Goal: Task Accomplishment & Management: Use online tool/utility

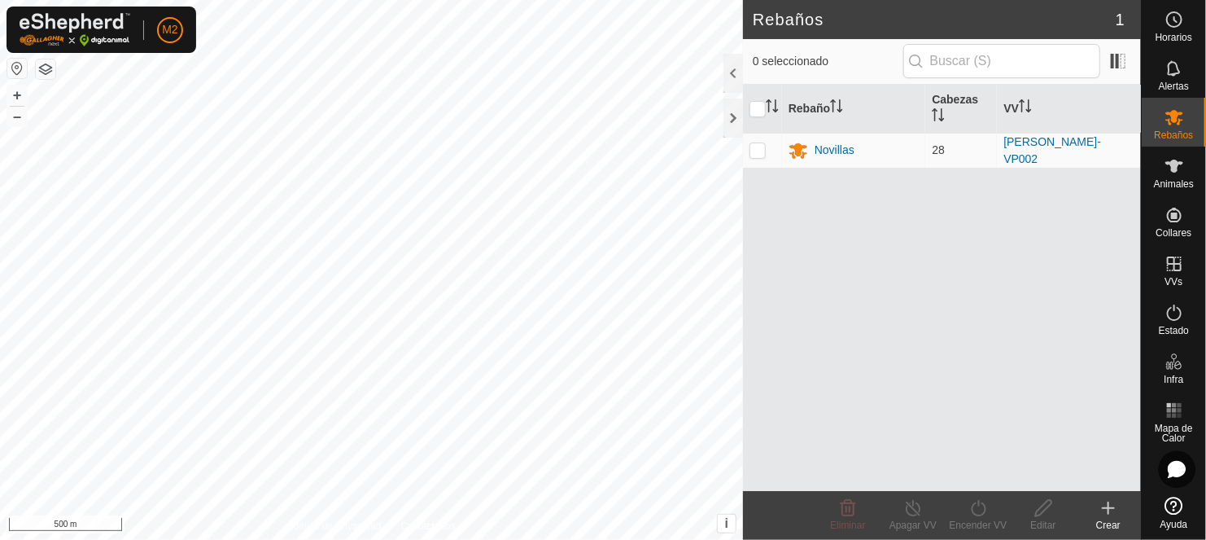
click at [15, 63] on button "button" at bounding box center [17, 69] width 20 height 20
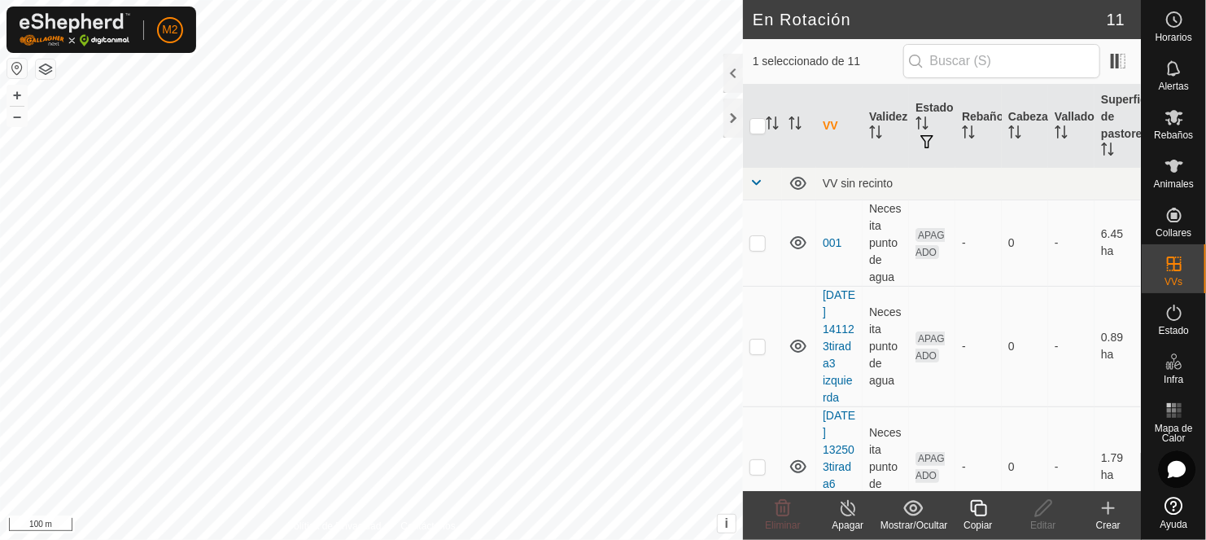
click at [975, 512] on icon at bounding box center [978, 508] width 16 height 16
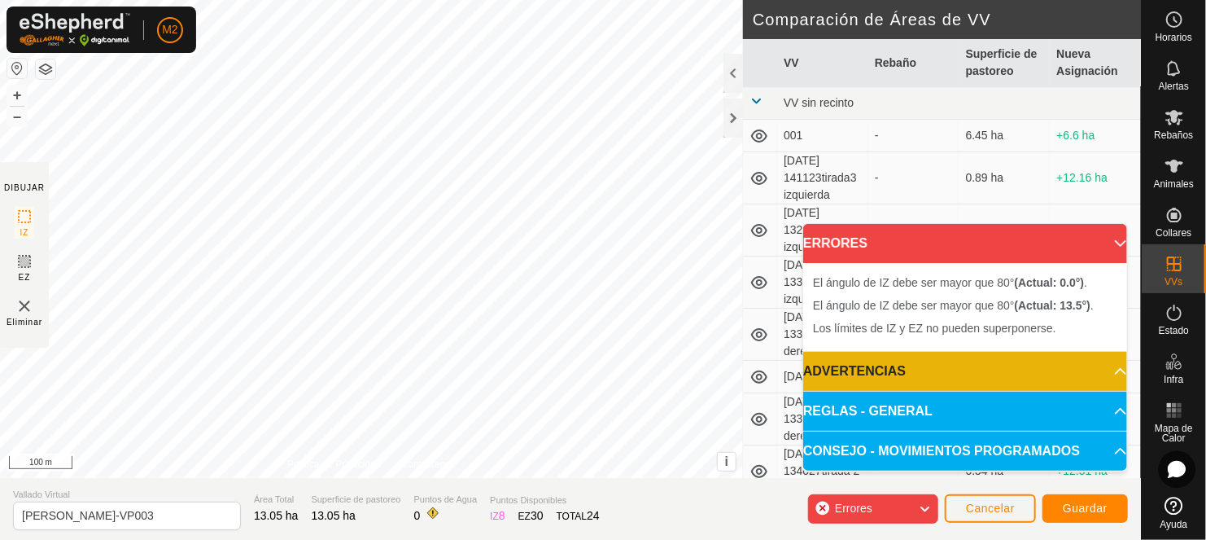
click at [303, 263] on div "El [PERSON_NAME] de IZ debe ser mayor que 80° (Actual: 0.0°) . + – ⇧ i This app…" at bounding box center [371, 239] width 743 height 478
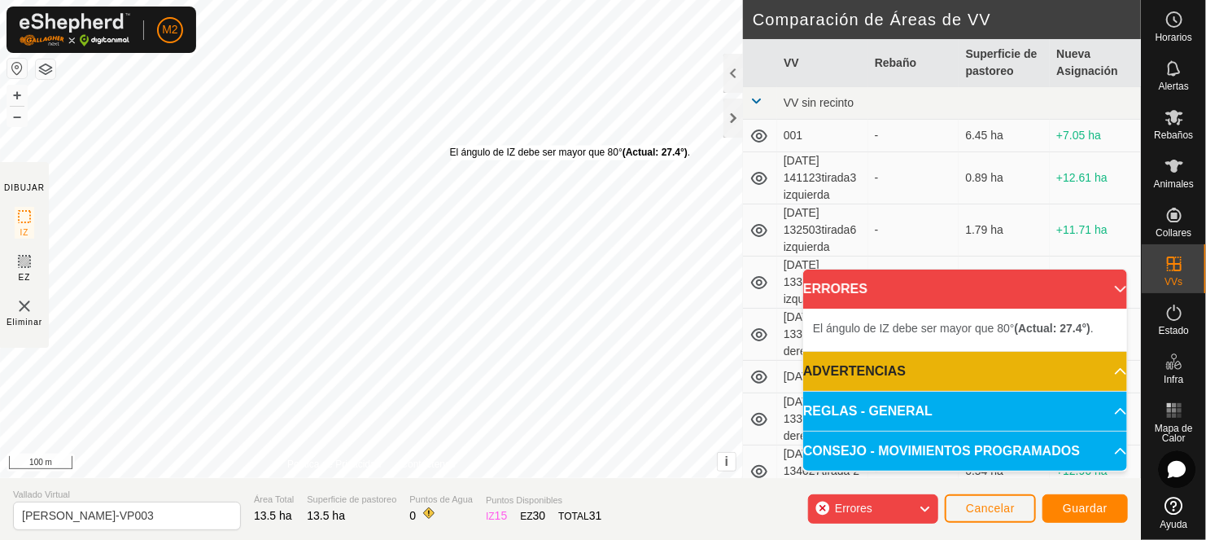
drag, startPoint x: 317, startPoint y: 293, endPoint x: 450, endPoint y: 145, distance: 198.9
click at [450, 146] on div "El [PERSON_NAME] de IZ debe ser mayor que 80° (Actual: 27.4°) ." at bounding box center [570, 153] width 241 height 15
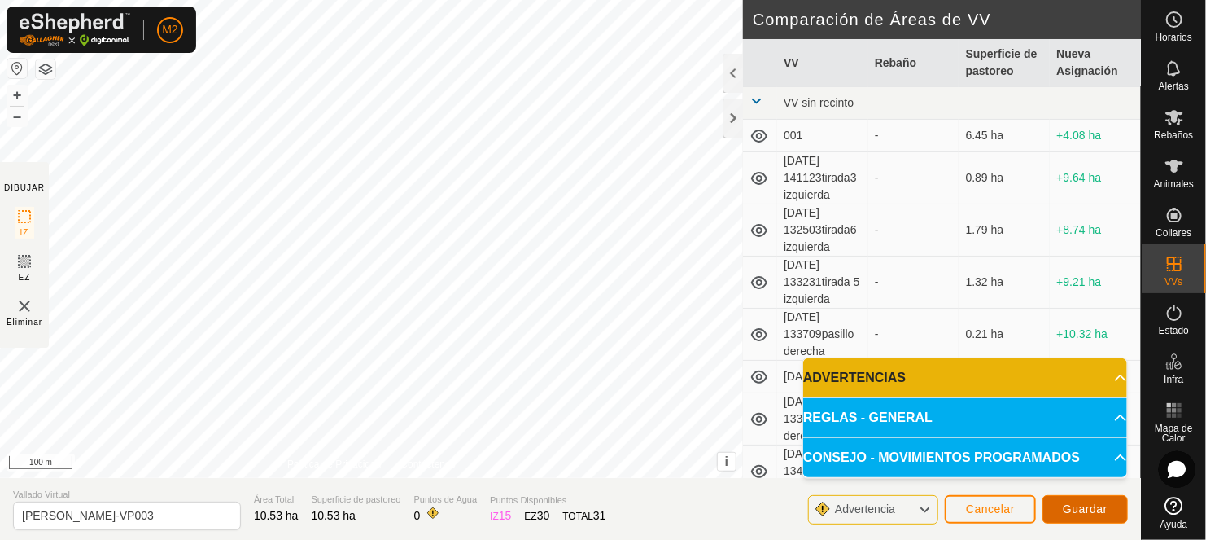
click at [1084, 506] on span "Guardar" at bounding box center [1085, 508] width 45 height 13
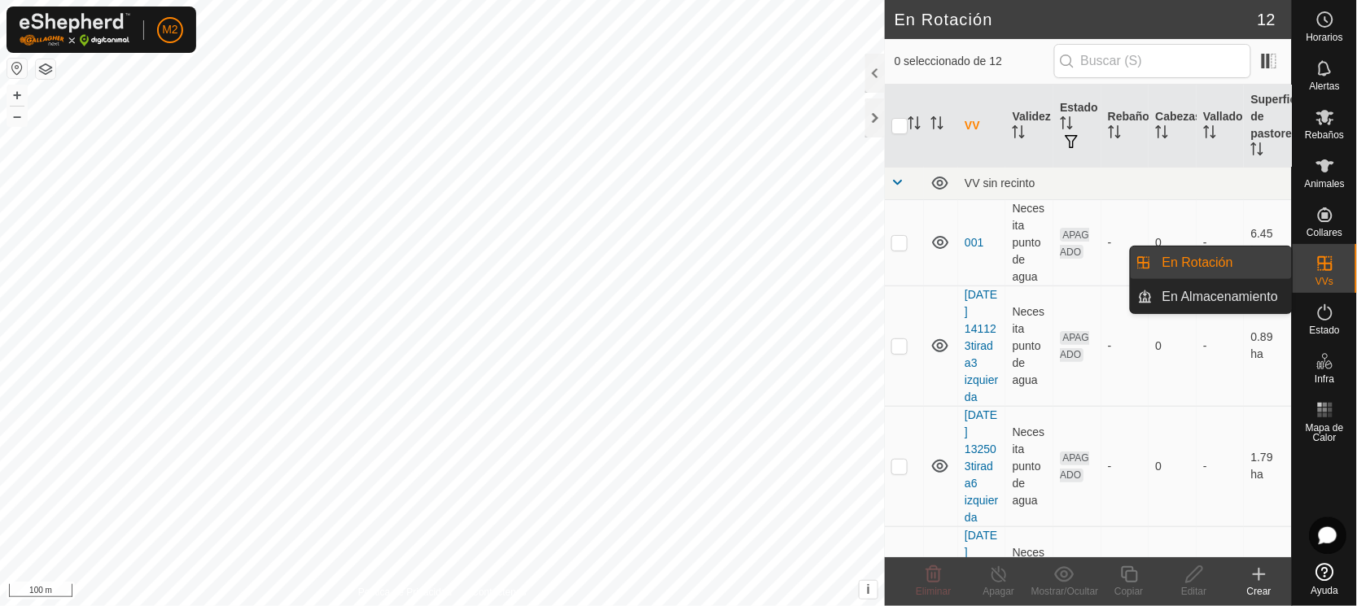
click at [1205, 277] on span "VVs" at bounding box center [1324, 282] width 18 height 10
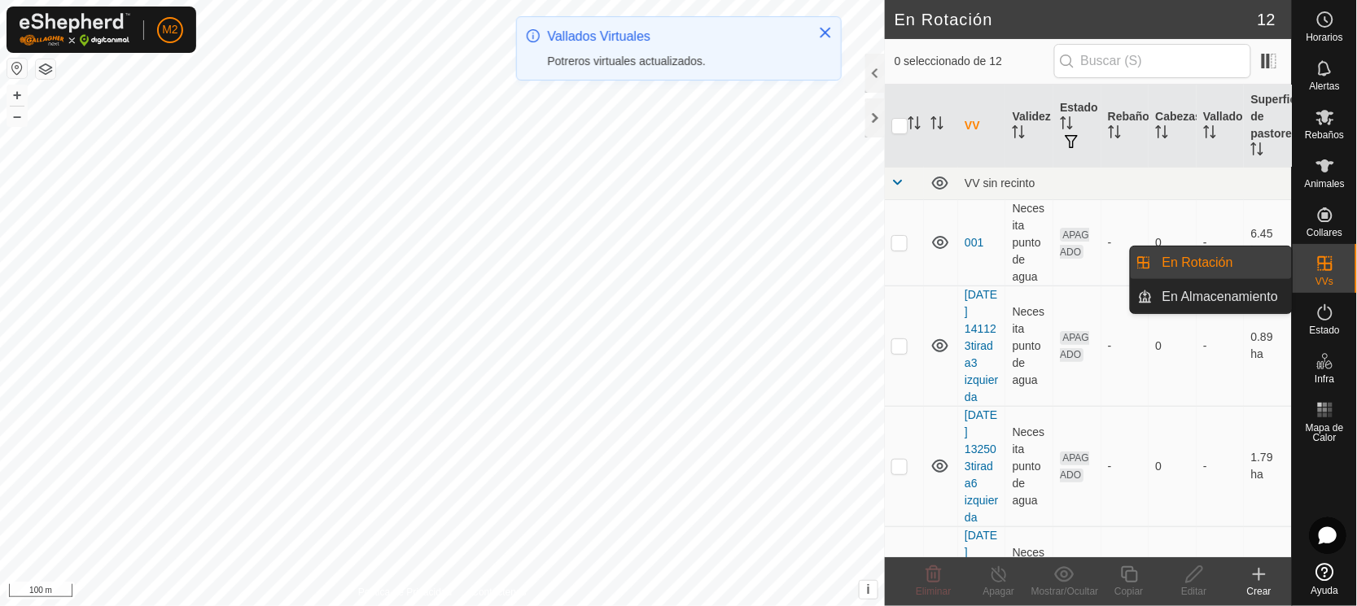
click at [1205, 256] on link "En Rotación" at bounding box center [1222, 263] width 139 height 33
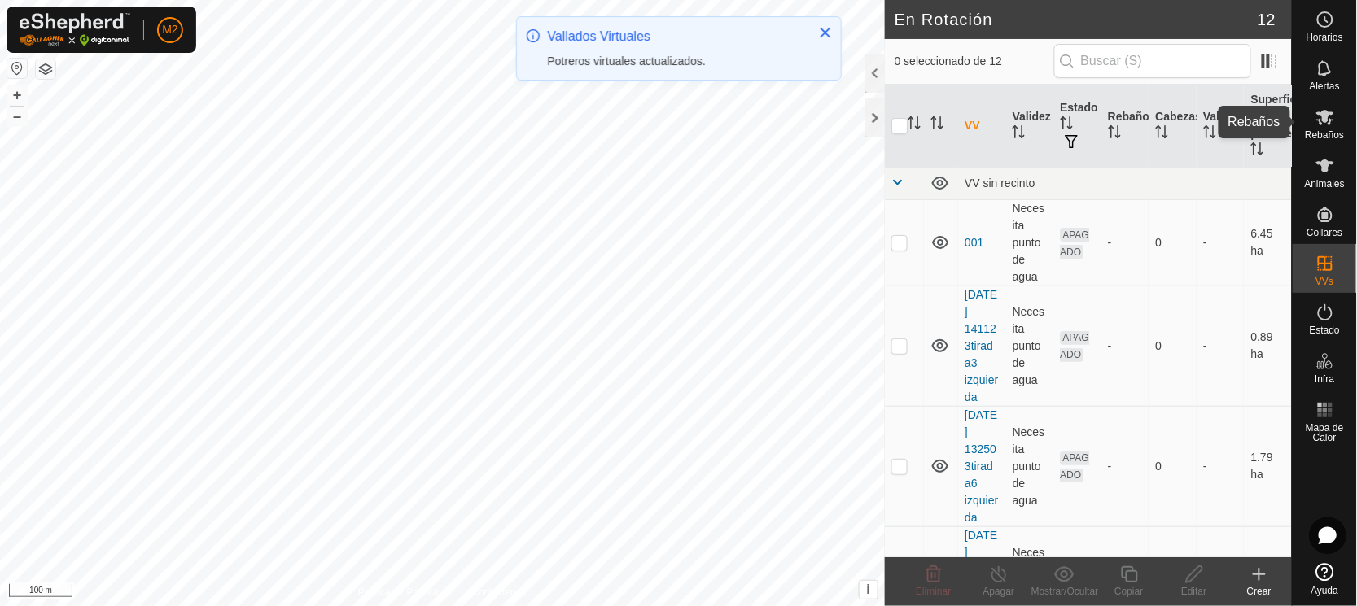
click at [1205, 130] on span "Rebaños" at bounding box center [1324, 135] width 39 height 10
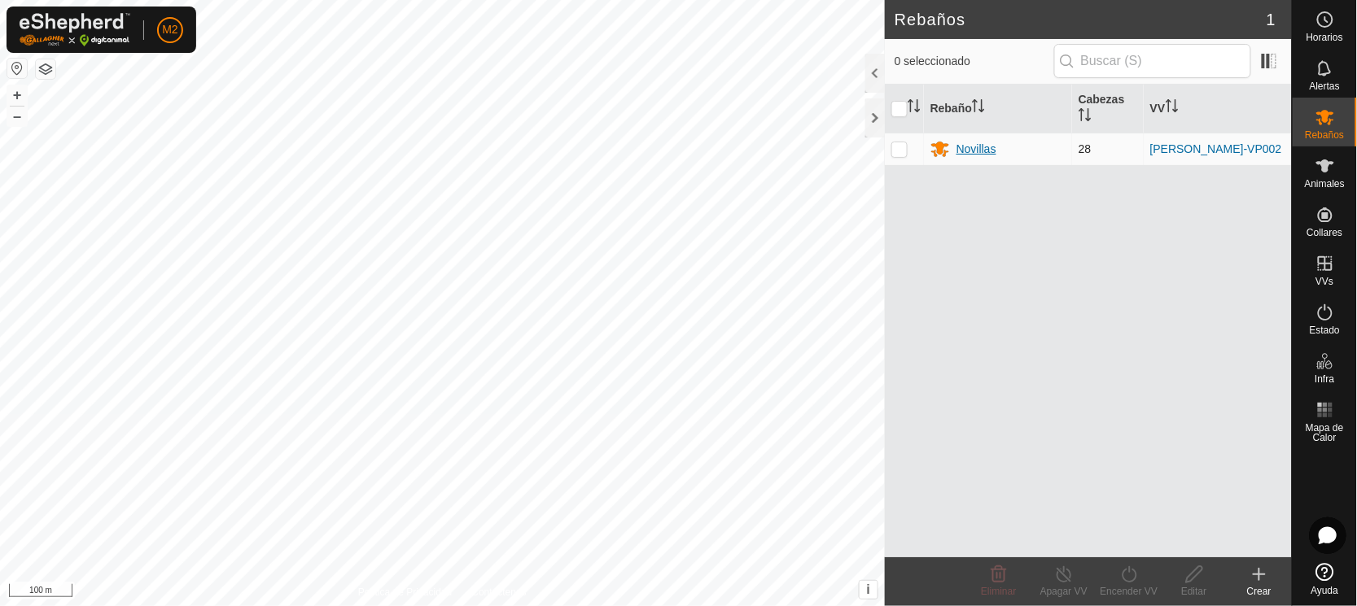
click at [1029, 149] on div "Novillas" at bounding box center [997, 149] width 135 height 20
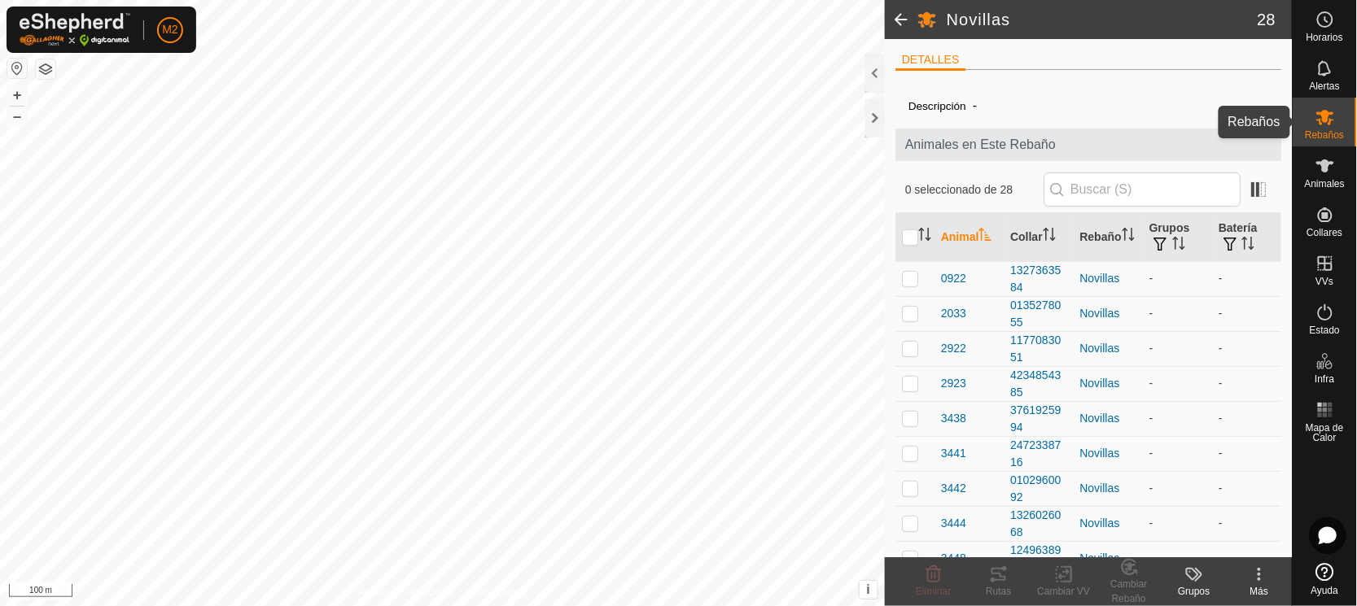
click at [1205, 112] on div "Rebaños" at bounding box center [1325, 122] width 64 height 49
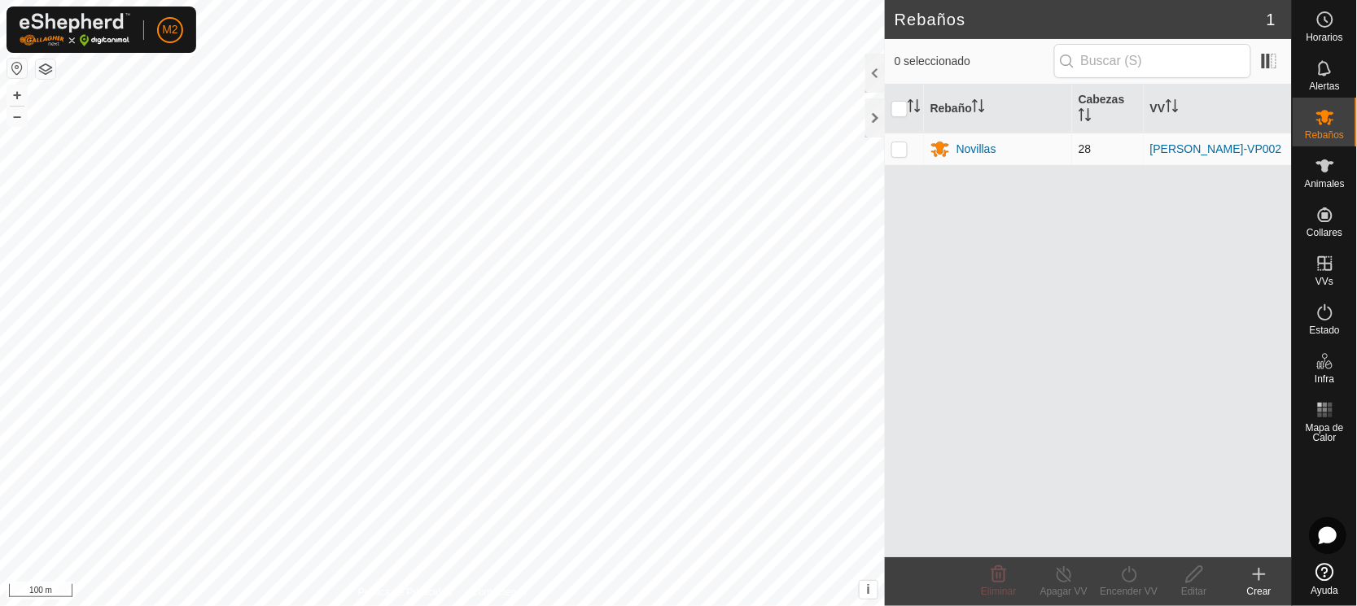
click at [902, 148] on p-checkbox at bounding box center [899, 148] width 16 height 13
checkbox input "true"
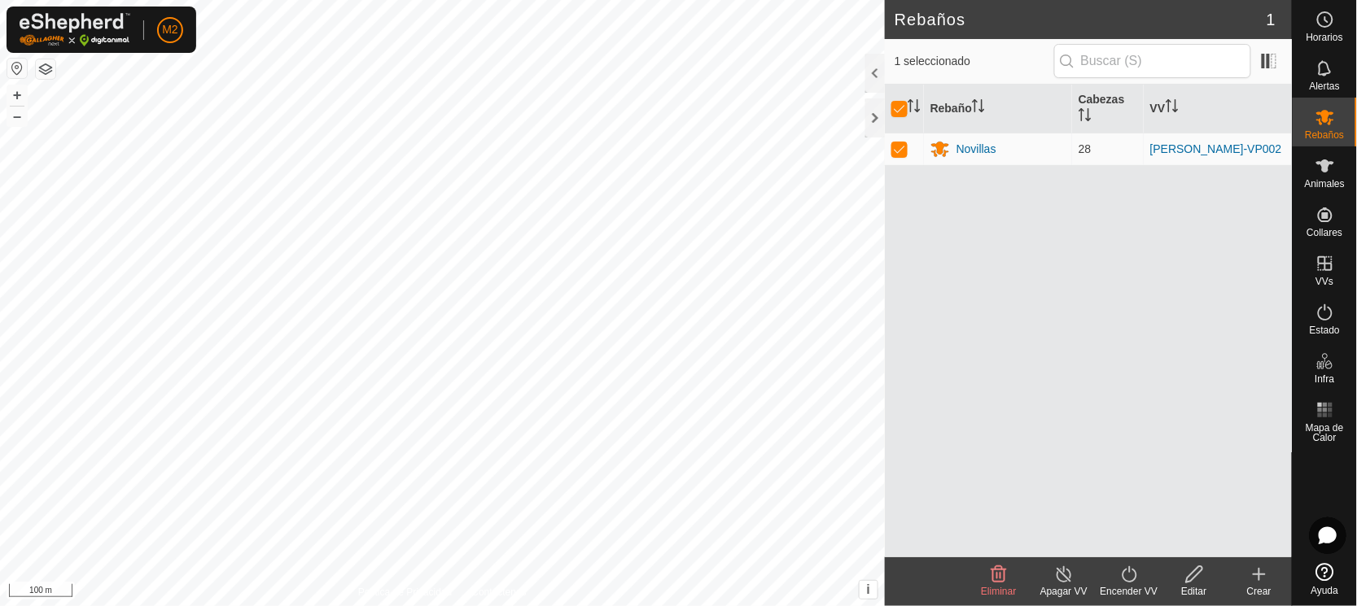
click at [1120, 539] on icon at bounding box center [1129, 575] width 20 height 20
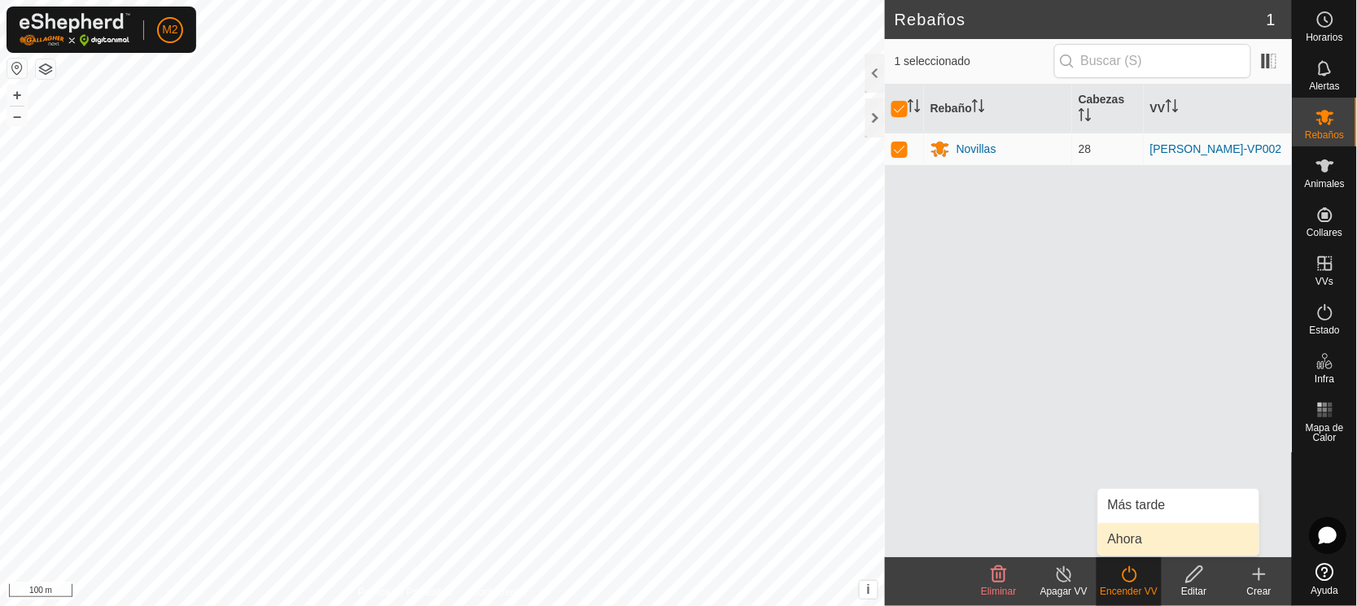
click at [1122, 536] on link "Ahora" at bounding box center [1178, 539] width 161 height 33
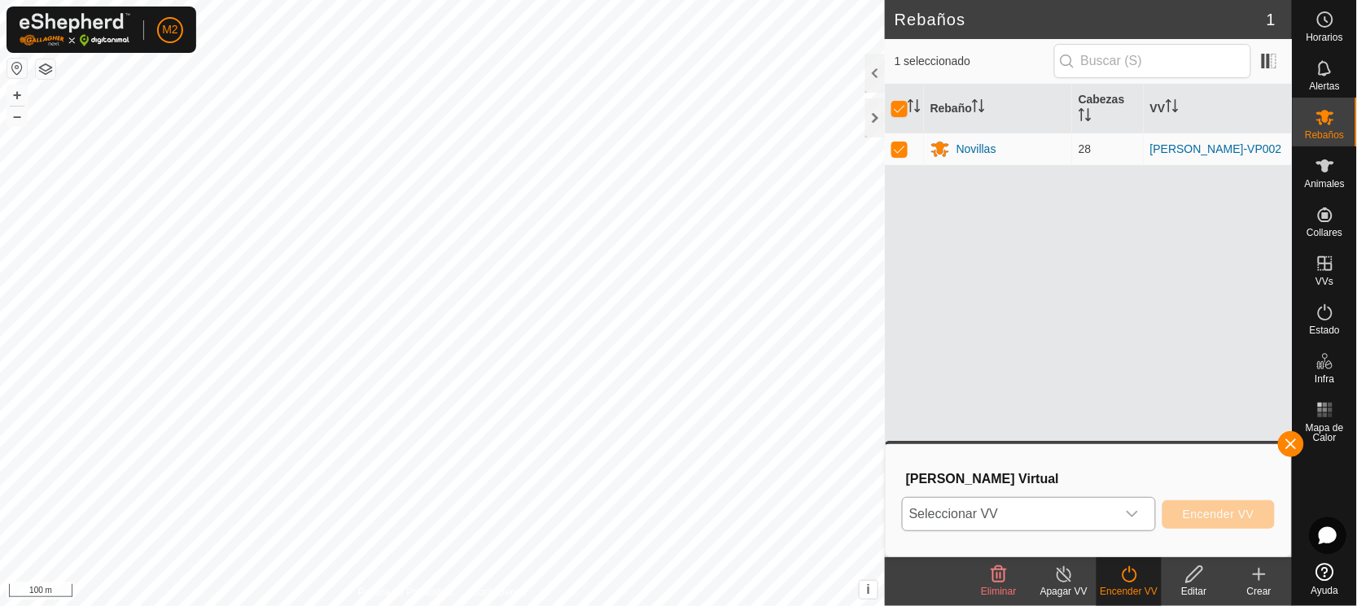
click at [994, 516] on span "Seleccionar VV" at bounding box center [1009, 514] width 213 height 33
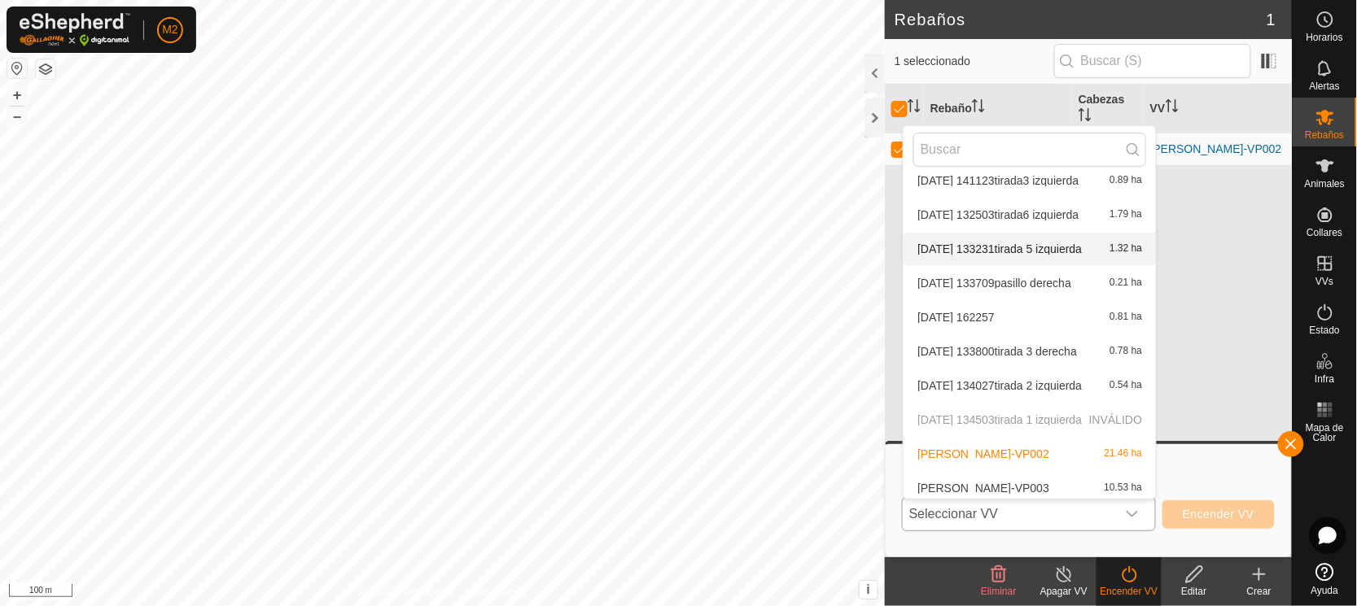
scroll to position [120, 0]
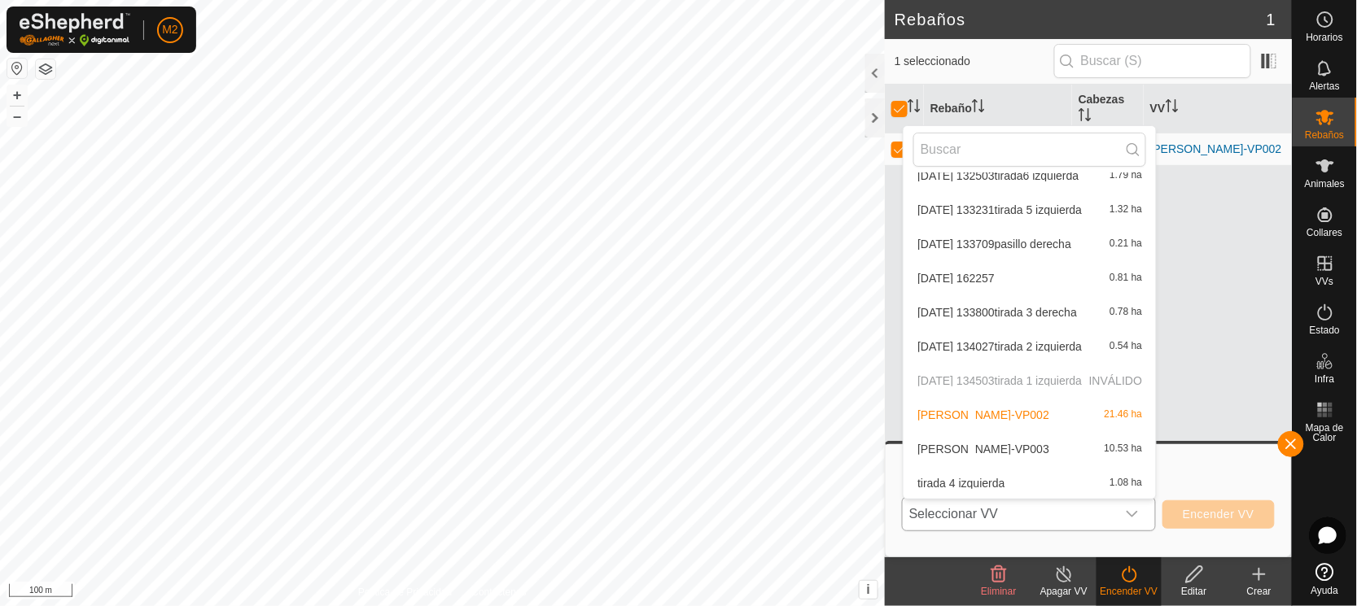
click at [1005, 447] on li "[PERSON_NAME]-VP003 10.53 ha" at bounding box center [1029, 449] width 252 height 33
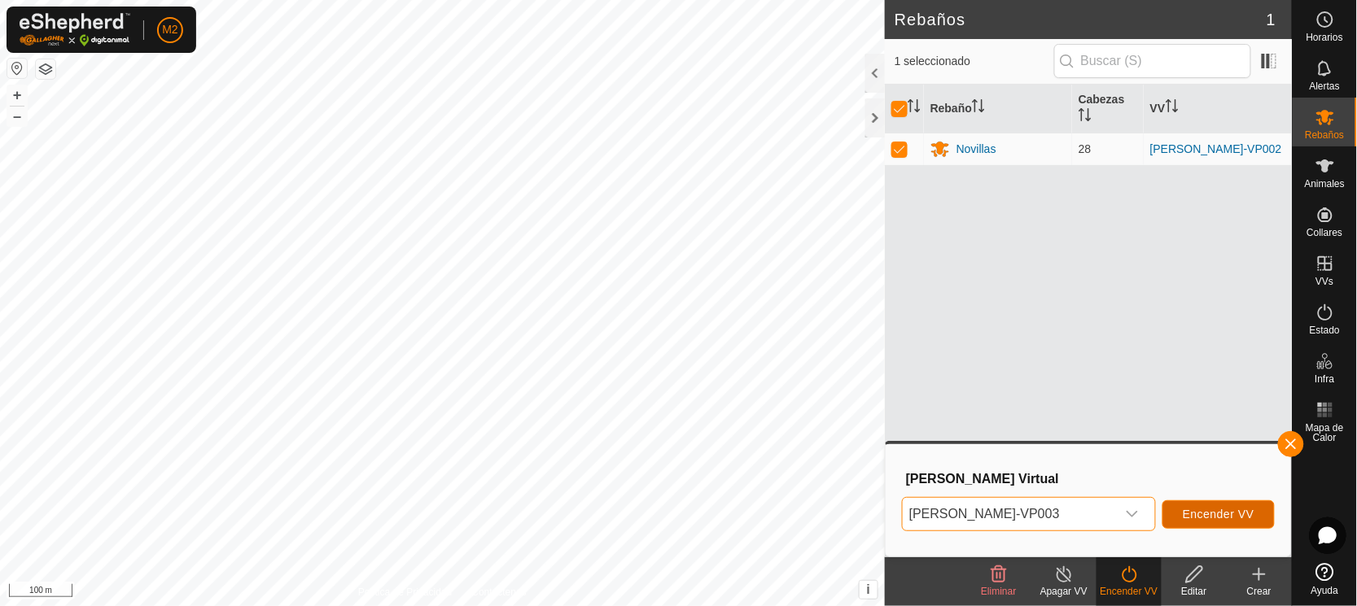
click at [1205, 508] on span "Encender VV" at bounding box center [1219, 514] width 72 height 13
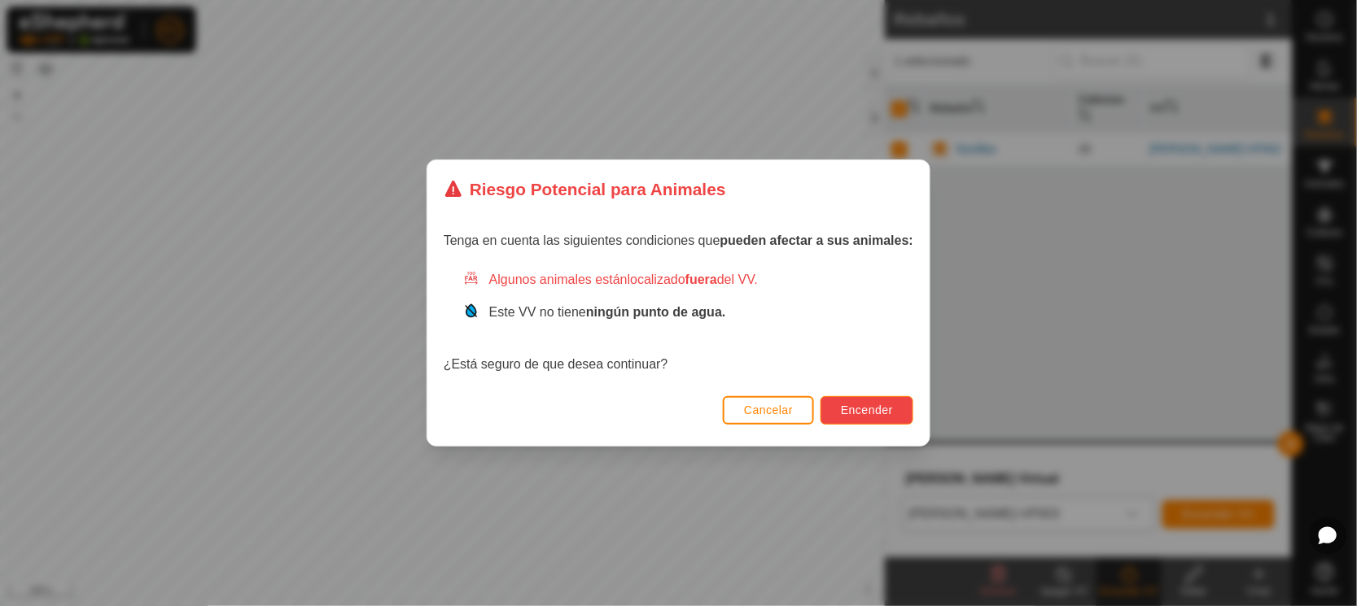
click at [875, 405] on span "Encender" at bounding box center [867, 410] width 52 height 13
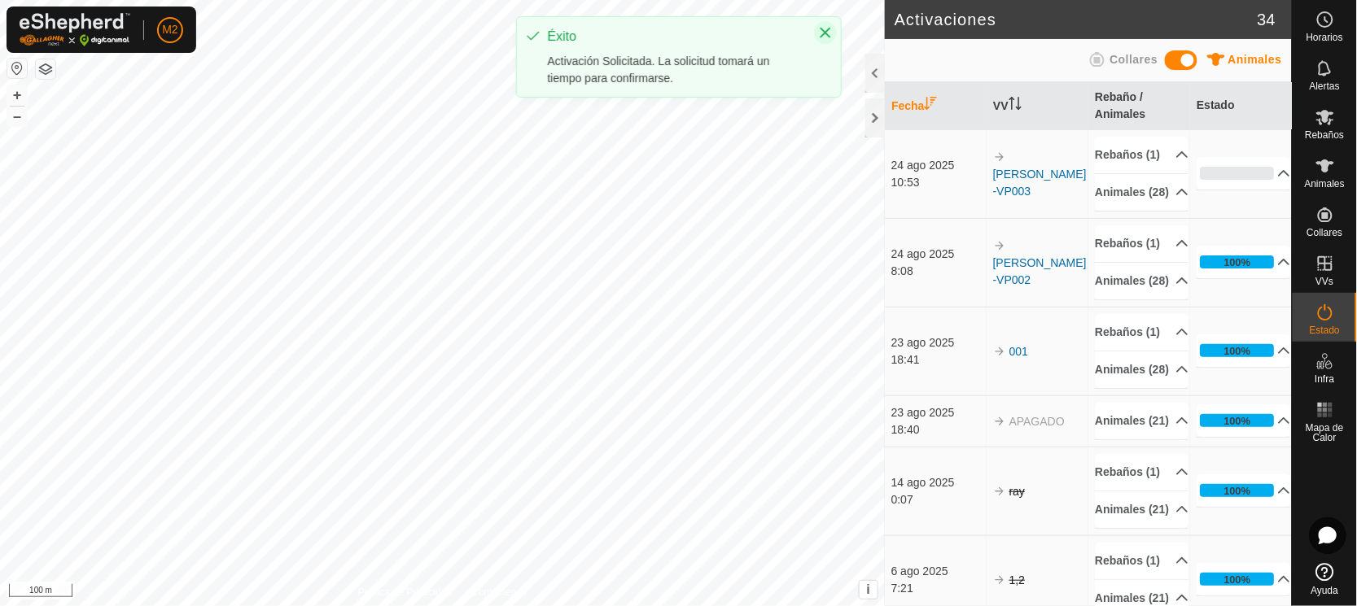
click at [825, 28] on icon "Close" at bounding box center [825, 32] width 13 height 13
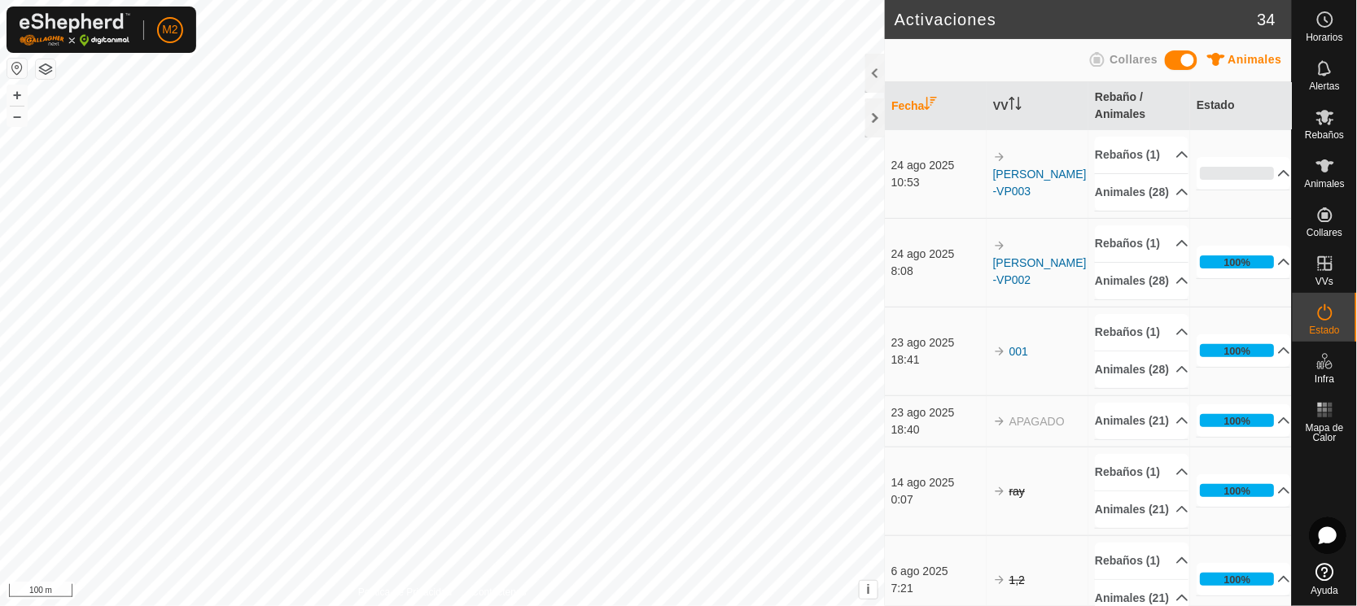
click at [15, 63] on button "button" at bounding box center [17, 69] width 20 height 20
